Goal: Transaction & Acquisition: Purchase product/service

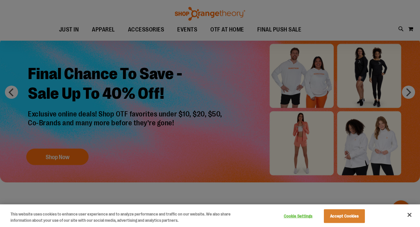
scroll to position [33, 0]
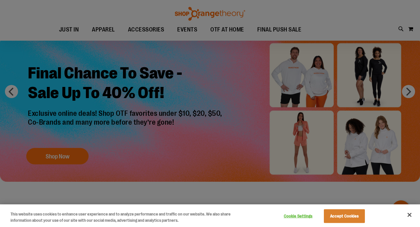
click at [73, 160] on div at bounding box center [210, 113] width 420 height 227
click at [349, 217] on button "Accept Cookies" at bounding box center [344, 216] width 41 height 14
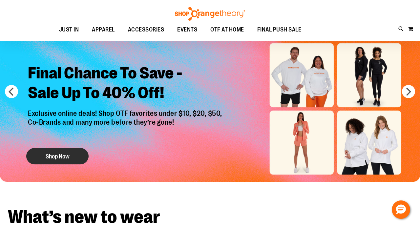
click at [77, 153] on button "Shop Now" at bounding box center [57, 156] width 62 height 16
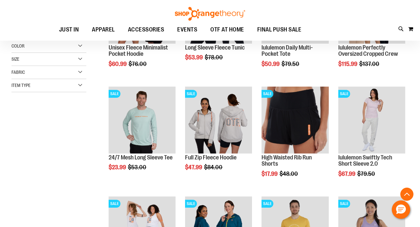
scroll to position [154, 0]
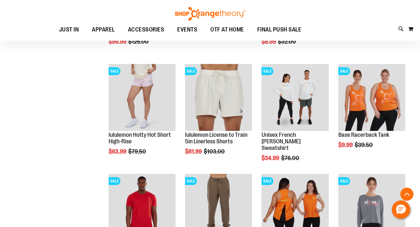
scroll to position [512, 0]
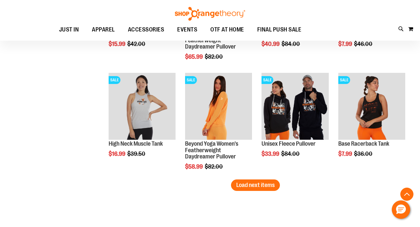
scroll to position [938, 0]
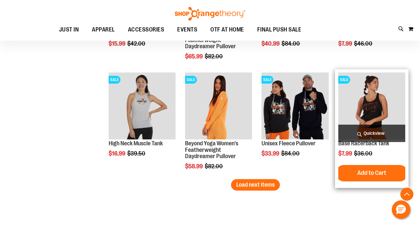
click at [365, 135] on span "Quickview" at bounding box center [371, 133] width 67 height 17
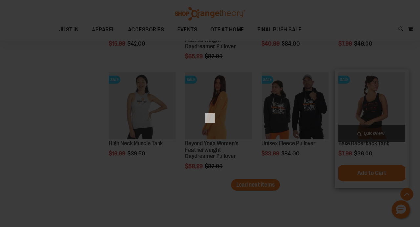
scroll to position [0, 0]
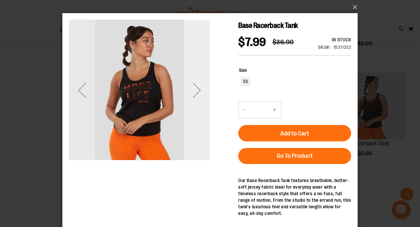
click at [199, 88] on div "Next" at bounding box center [197, 90] width 26 height 26
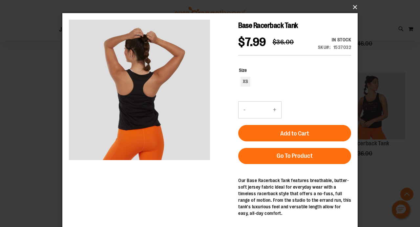
click at [356, 7] on button "×" at bounding box center [211, 7] width 295 height 14
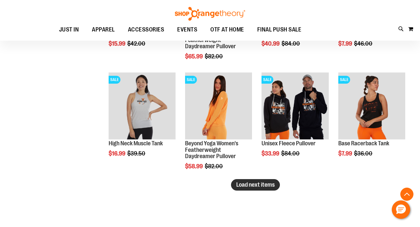
click at [261, 184] on span "Load next items" at bounding box center [255, 184] width 38 height 7
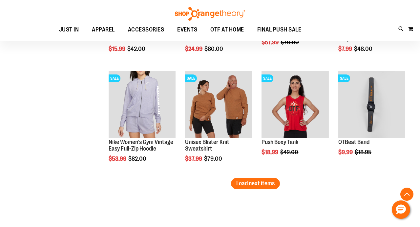
scroll to position [1270, 0]
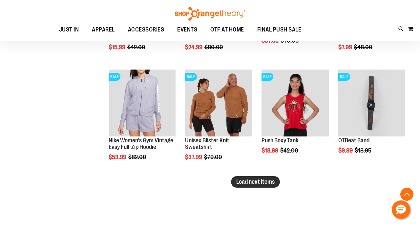
click at [256, 183] on span "Load next items" at bounding box center [255, 182] width 38 height 7
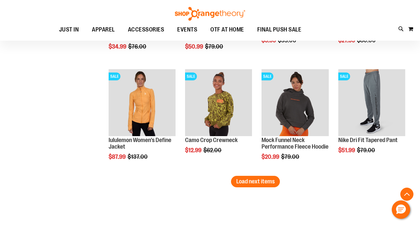
scroll to position [1606, 0]
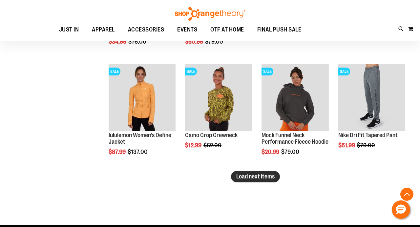
click at [256, 179] on span "Load next items" at bounding box center [255, 176] width 38 height 7
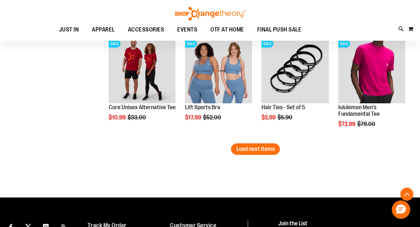
scroll to position [1972, 0]
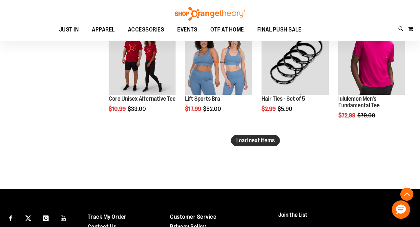
click at [252, 142] on span "Load next items" at bounding box center [255, 140] width 38 height 7
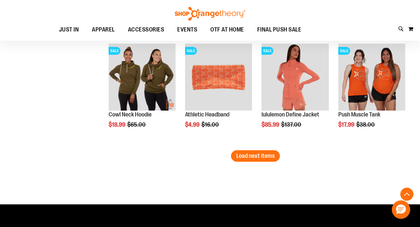
scroll to position [2289, 0]
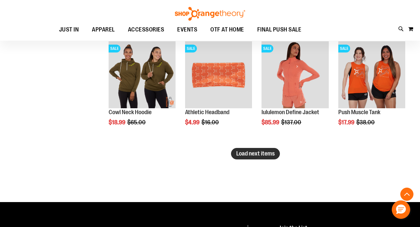
click at [258, 156] on span "Load next items" at bounding box center [255, 153] width 38 height 7
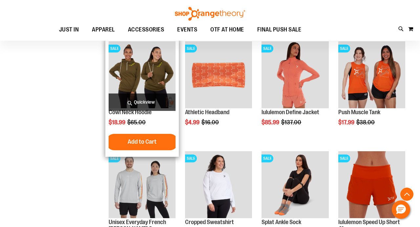
click at [138, 101] on span "Quickview" at bounding box center [142, 102] width 67 height 17
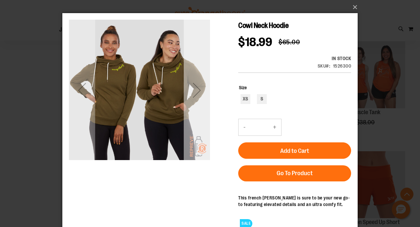
click at [198, 96] on div "Next" at bounding box center [197, 90] width 26 height 26
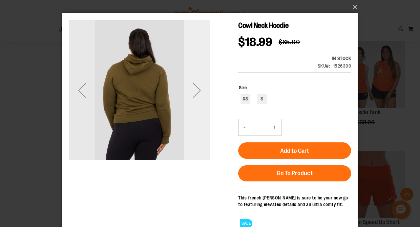
click at [198, 96] on div "Next" at bounding box center [197, 90] width 26 height 26
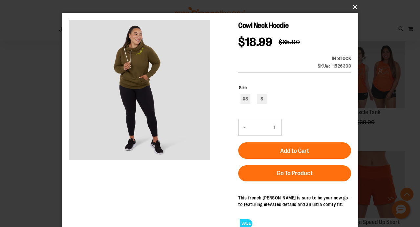
click at [355, 8] on button "×" at bounding box center [211, 7] width 295 height 14
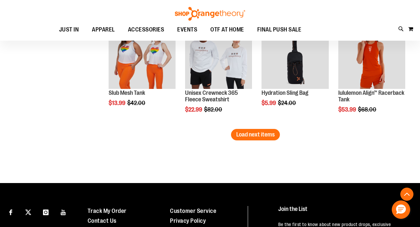
scroll to position [2640, 0]
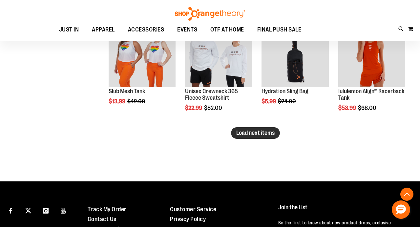
click at [253, 134] on span "Load next items" at bounding box center [255, 133] width 38 height 7
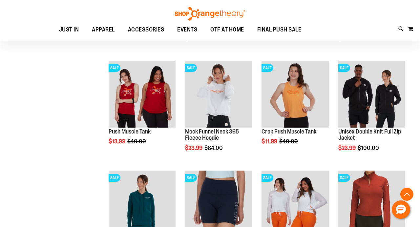
scroll to position [2711, 0]
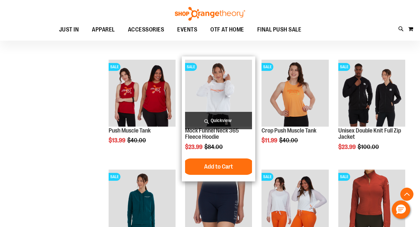
click at [214, 120] on span "Quickview" at bounding box center [218, 120] width 67 height 17
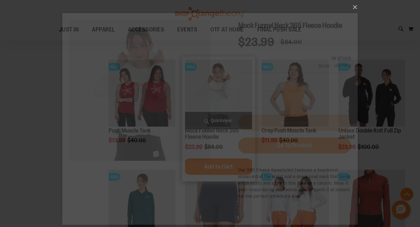
scroll to position [0, 0]
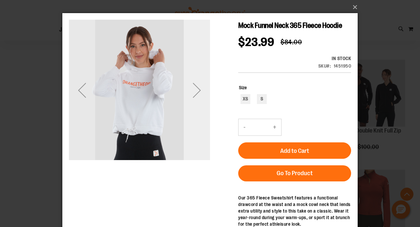
click at [198, 90] on div "Next" at bounding box center [197, 90] width 26 height 26
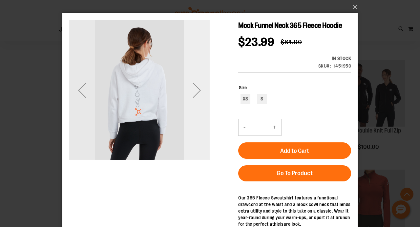
click at [198, 90] on div "Next" at bounding box center [197, 90] width 26 height 26
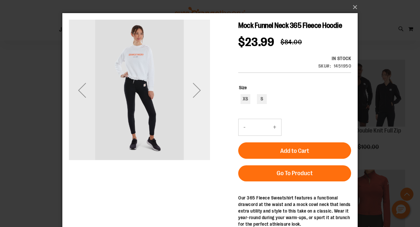
click at [198, 90] on div "Next" at bounding box center [197, 90] width 26 height 26
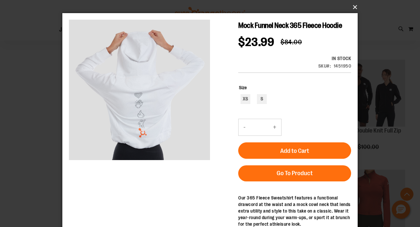
click at [354, 9] on button "×" at bounding box center [211, 7] width 295 height 14
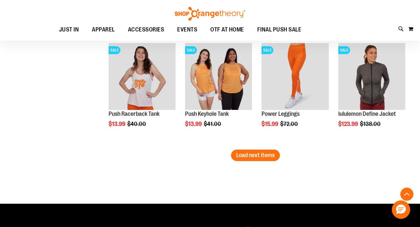
scroll to position [2948, 0]
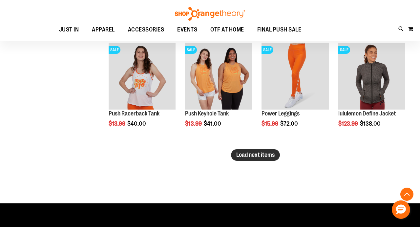
click at [257, 159] on button "Load next items" at bounding box center [255, 154] width 49 height 11
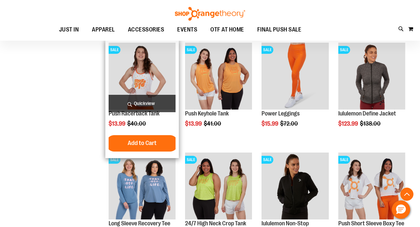
click at [153, 102] on span "Quickview" at bounding box center [142, 103] width 67 height 17
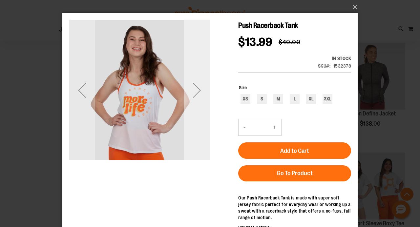
click at [198, 94] on div "Next" at bounding box center [197, 90] width 26 height 26
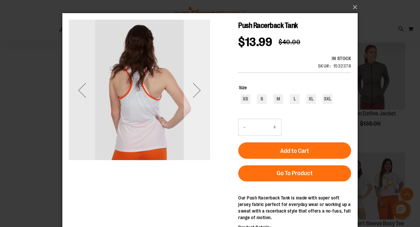
click at [198, 91] on div "Next" at bounding box center [197, 90] width 26 height 26
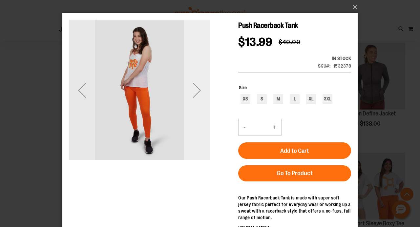
click at [202, 91] on div "Next" at bounding box center [197, 90] width 26 height 26
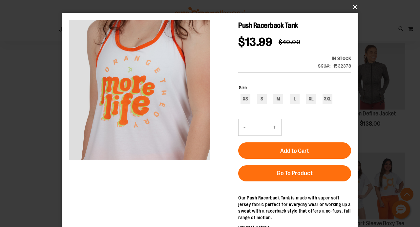
click at [355, 10] on button "×" at bounding box center [211, 7] width 295 height 14
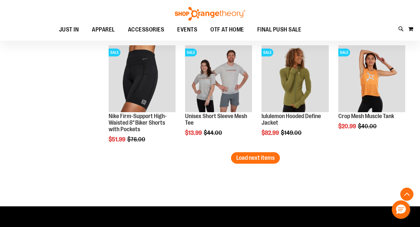
scroll to position [3276, 0]
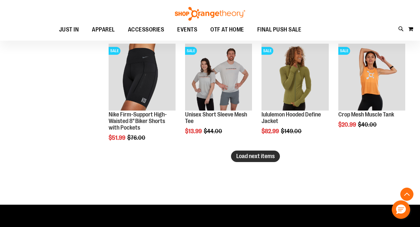
click at [256, 156] on span "Load next items" at bounding box center [255, 156] width 38 height 7
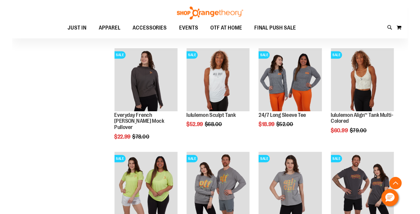
scroll to position [3380, 0]
